Goal: Navigation & Orientation: Find specific page/section

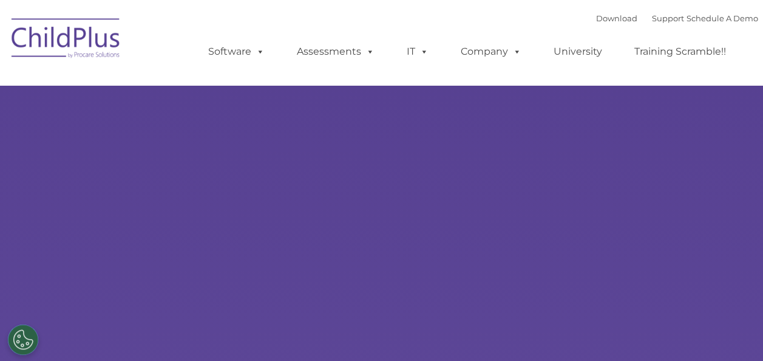
select select "MEDIUM"
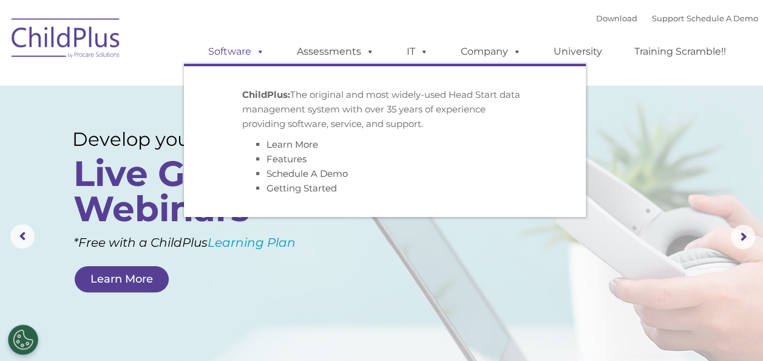
click at [226, 47] on link "Software" at bounding box center [236, 51] width 81 height 24
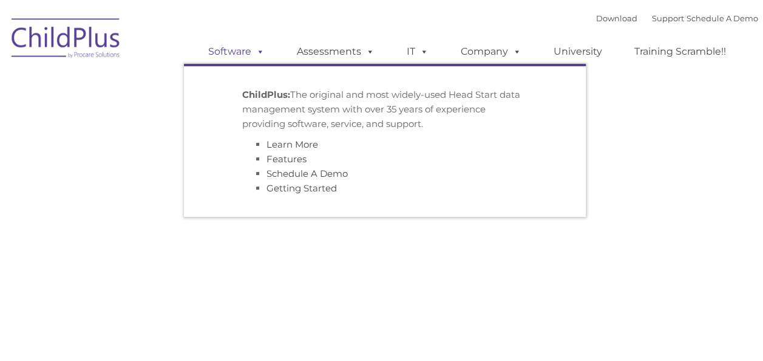
type input ""
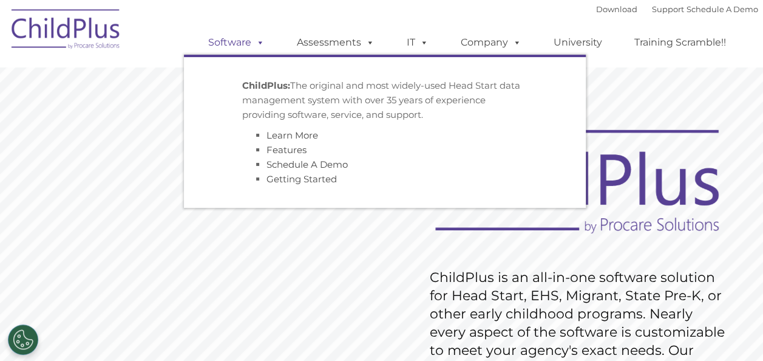
click at [259, 39] on span at bounding box center [257, 42] width 13 height 12
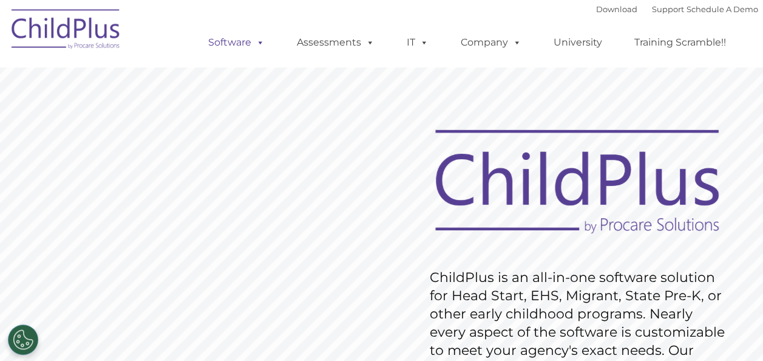
click at [260, 46] on span at bounding box center [257, 42] width 13 height 12
